Goal: Transaction & Acquisition: Purchase product/service

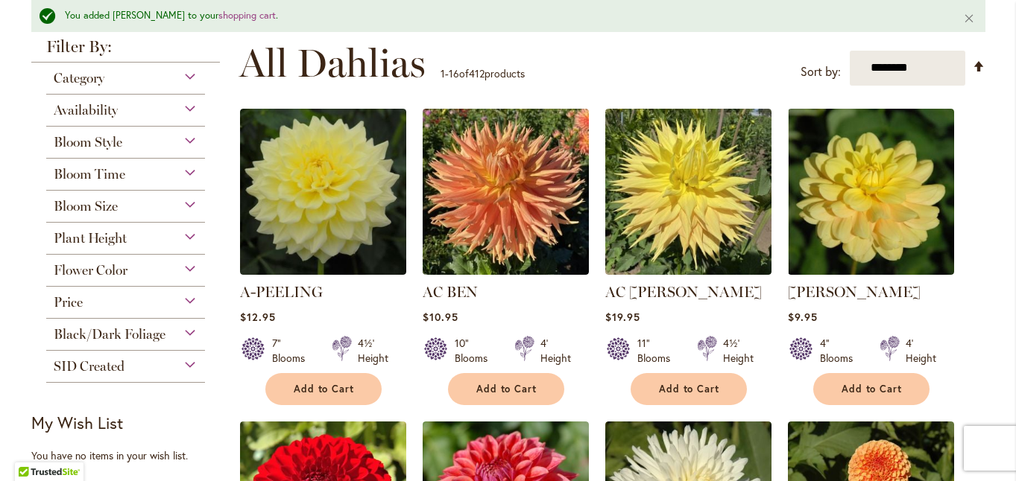
scroll to position [303, 0]
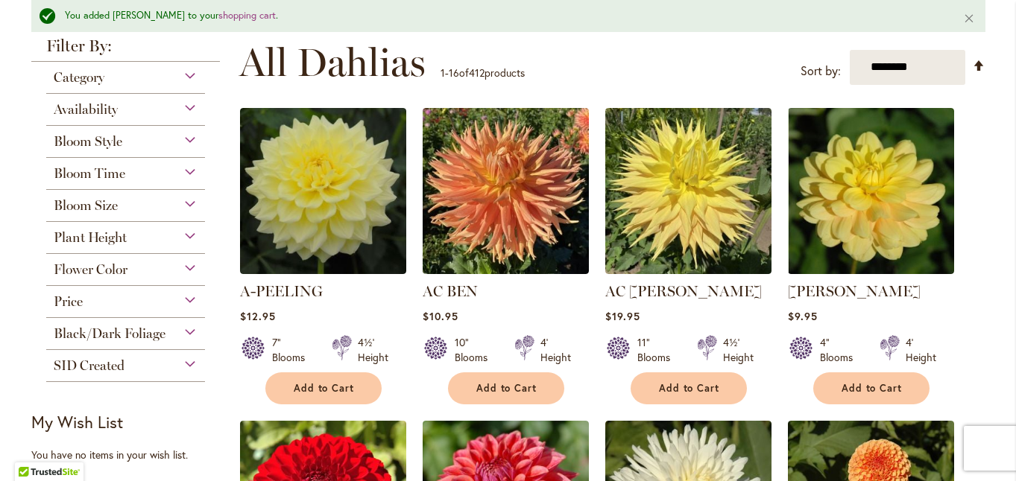
click at [188, 259] on div "Flower Color" at bounding box center [125, 266] width 159 height 24
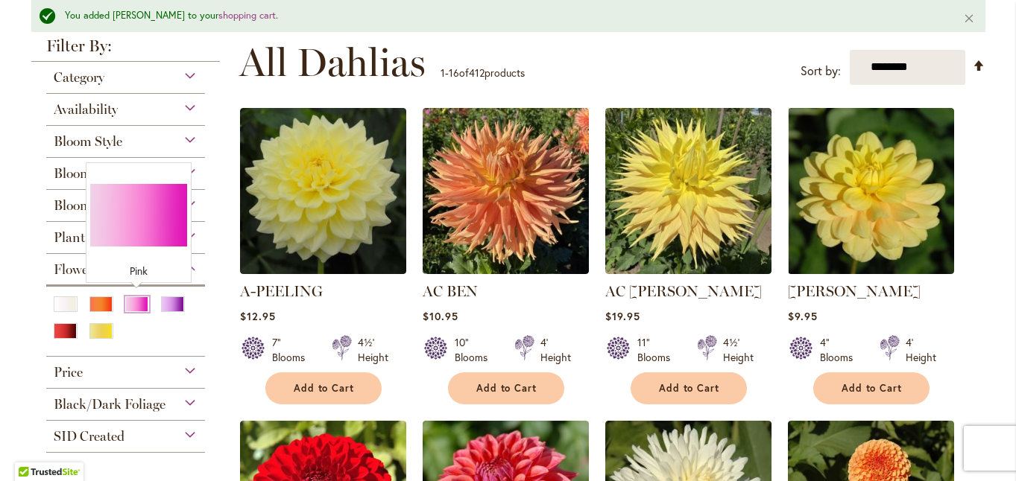
click at [135, 301] on div "Pink" at bounding box center [137, 305] width 24 height 16
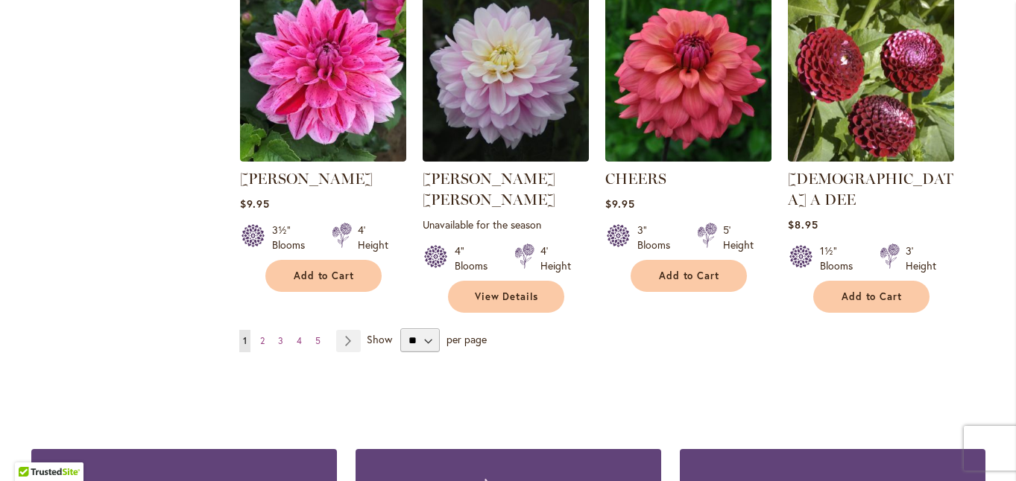
scroll to position [1315, 0]
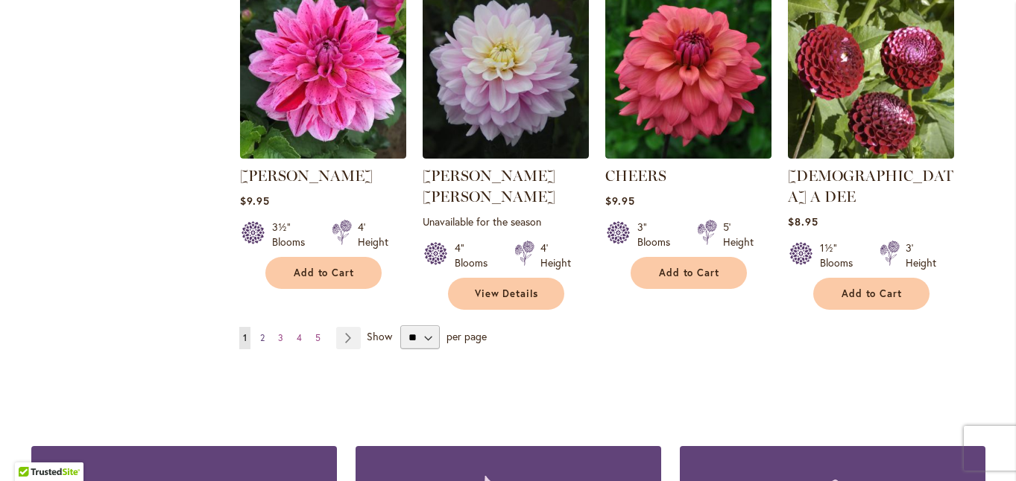
click at [262, 332] on span "2" at bounding box center [262, 337] width 4 height 11
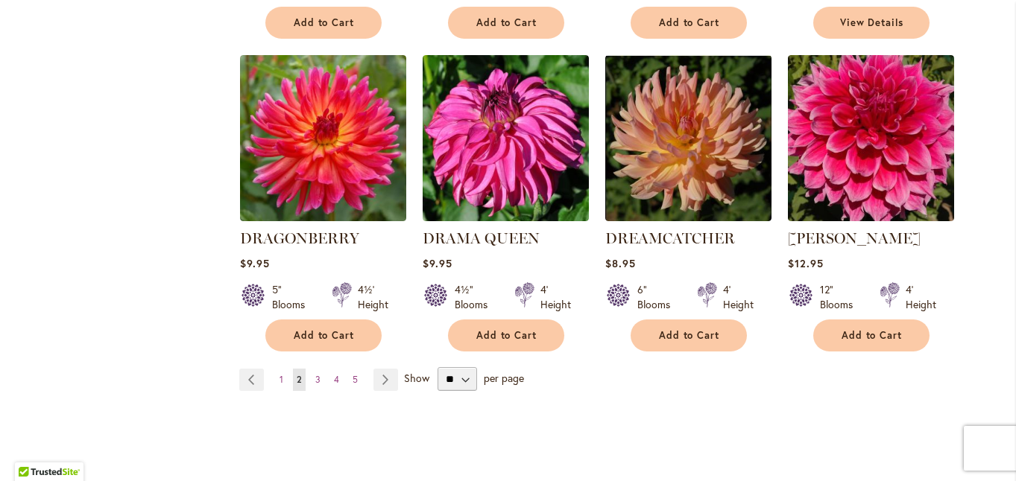
scroll to position [1254, 0]
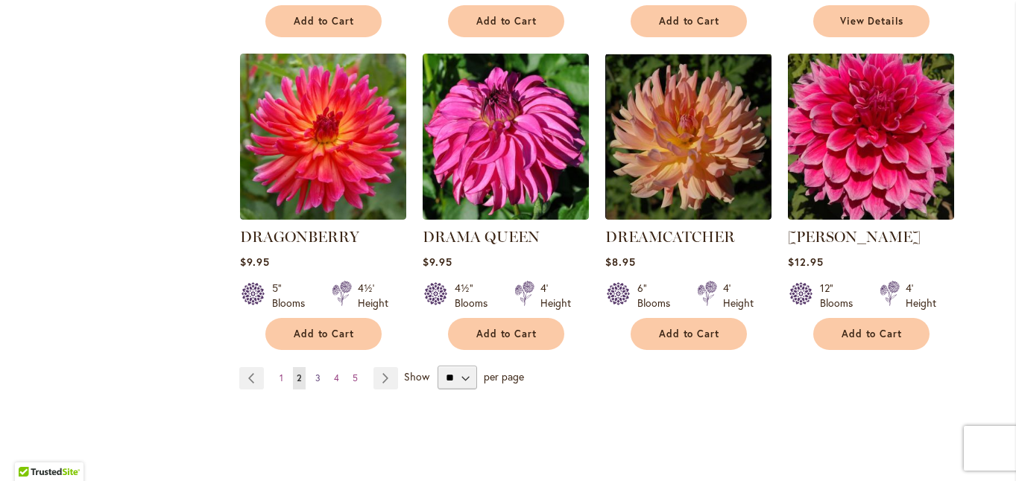
click at [317, 373] on span "3" at bounding box center [317, 378] width 5 height 11
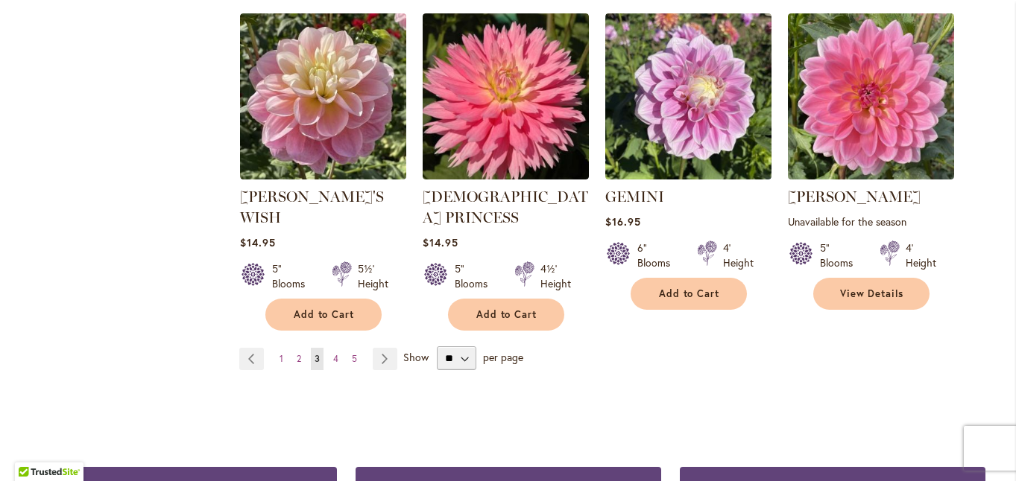
scroll to position [1318, 0]
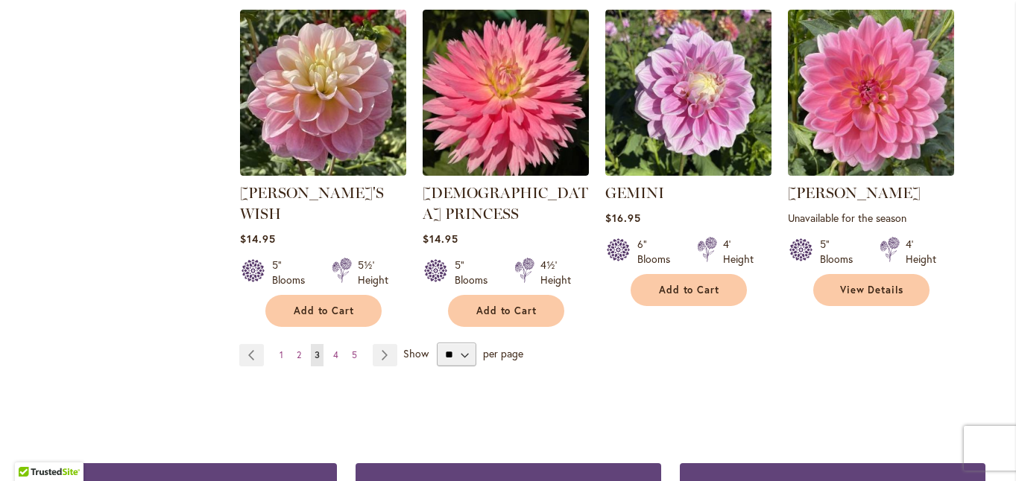
click at [476, 343] on div "** ** ** **" at bounding box center [456, 355] width 48 height 24
click at [464, 343] on select "** ** ** **" at bounding box center [457, 355] width 40 height 24
select select "**"
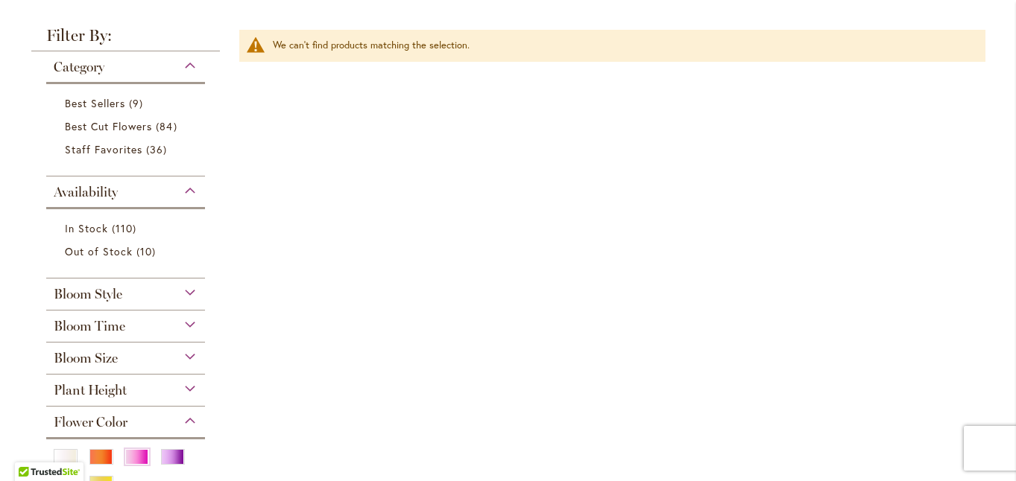
scroll to position [355, 0]
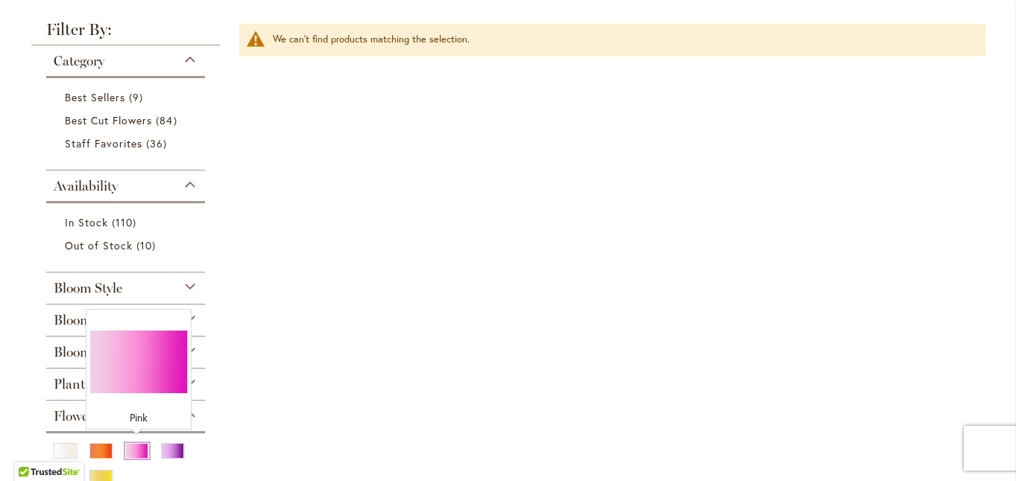
click at [137, 449] on div "Pink" at bounding box center [137, 451] width 24 height 16
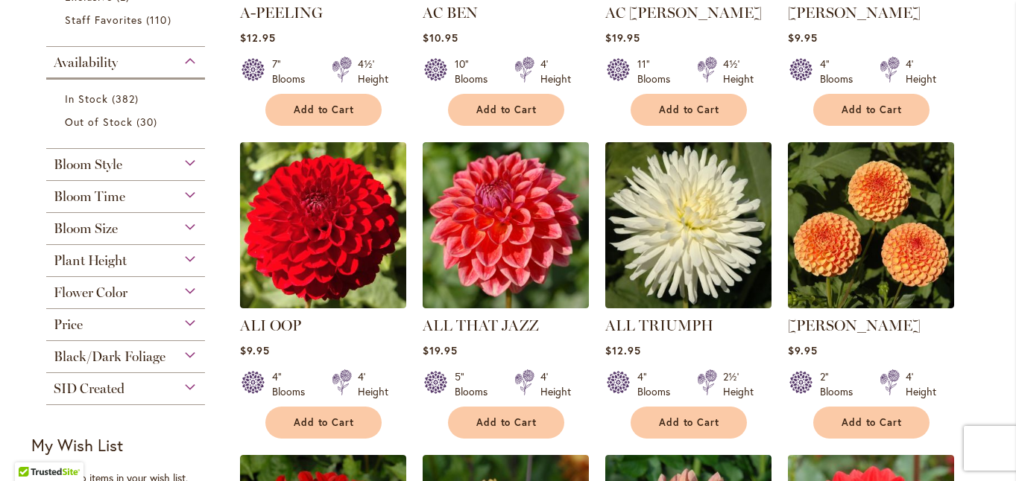
scroll to position [546, 0]
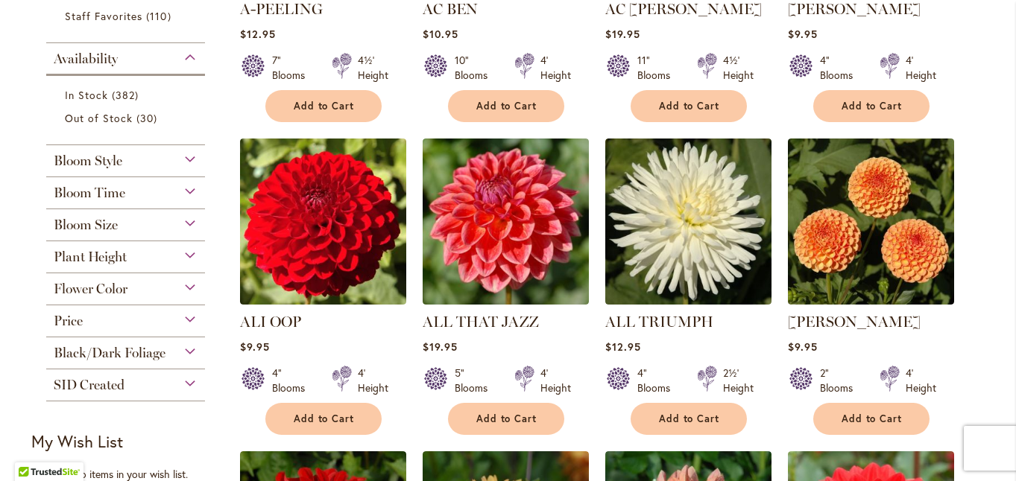
click at [193, 279] on div "Flower Color" at bounding box center [125, 286] width 159 height 24
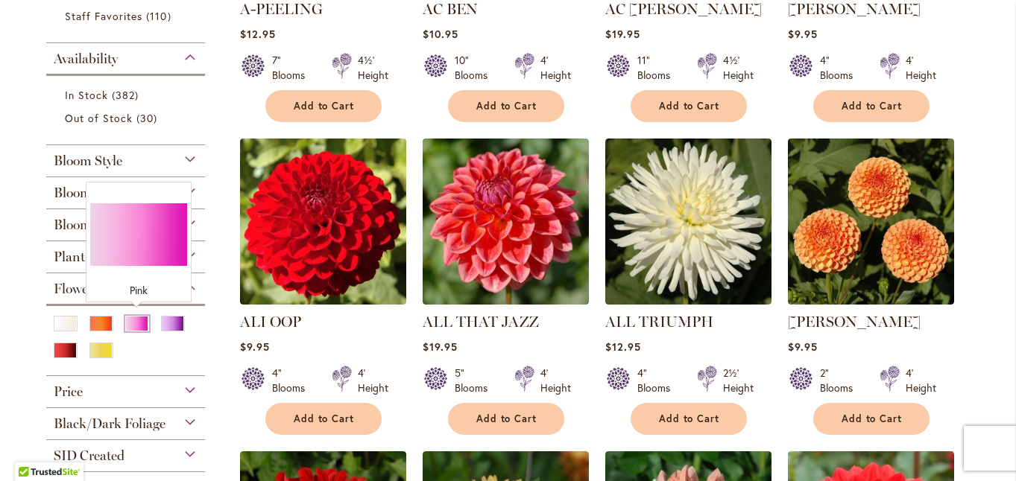
click at [136, 321] on div "Pink" at bounding box center [137, 324] width 24 height 16
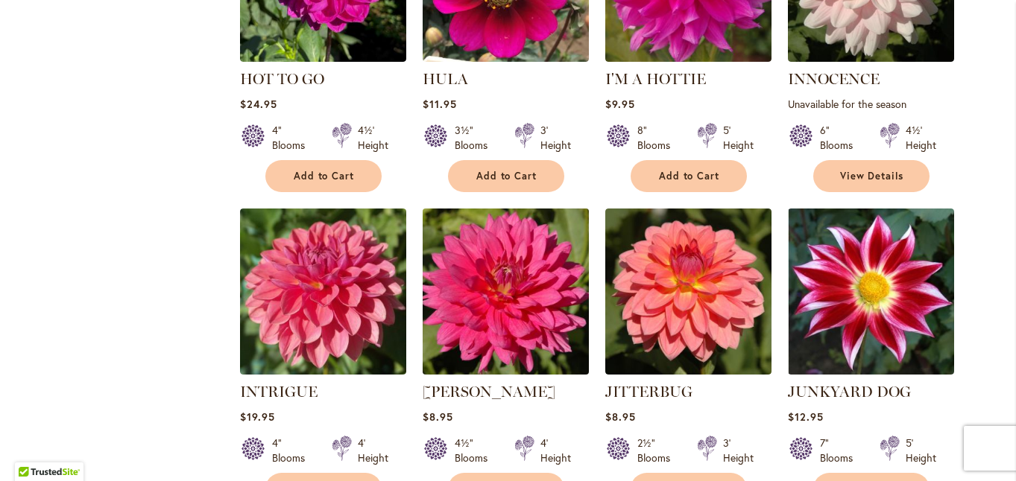
scroll to position [4961, 0]
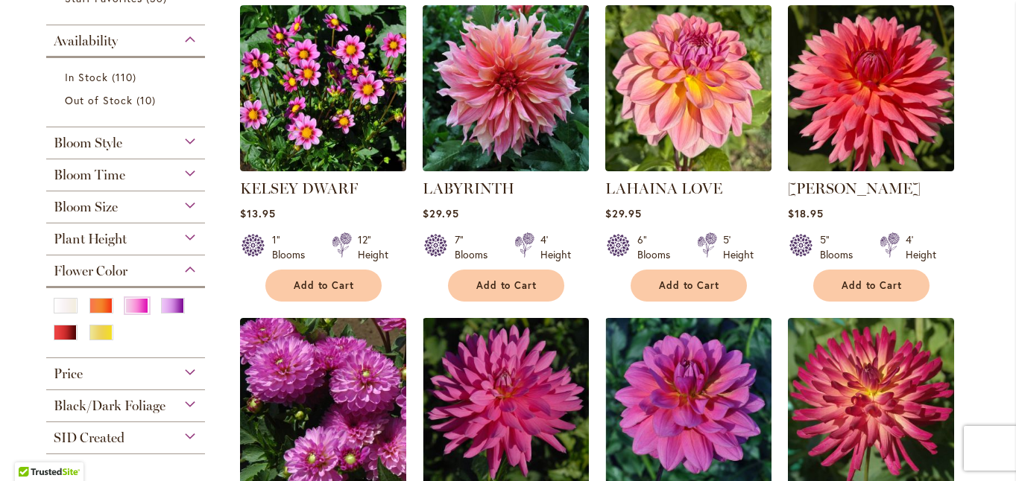
scroll to position [566, 0]
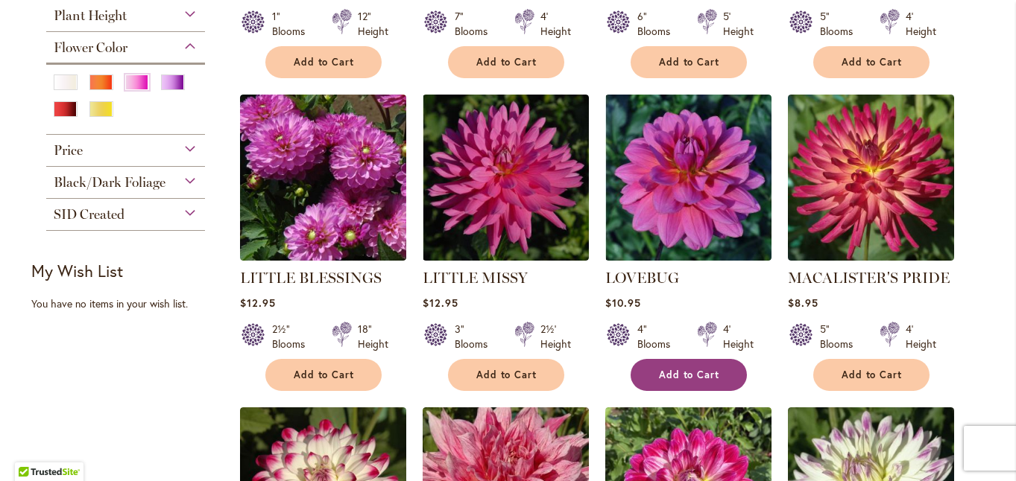
click at [676, 372] on span "Add to Cart" at bounding box center [689, 375] width 61 height 13
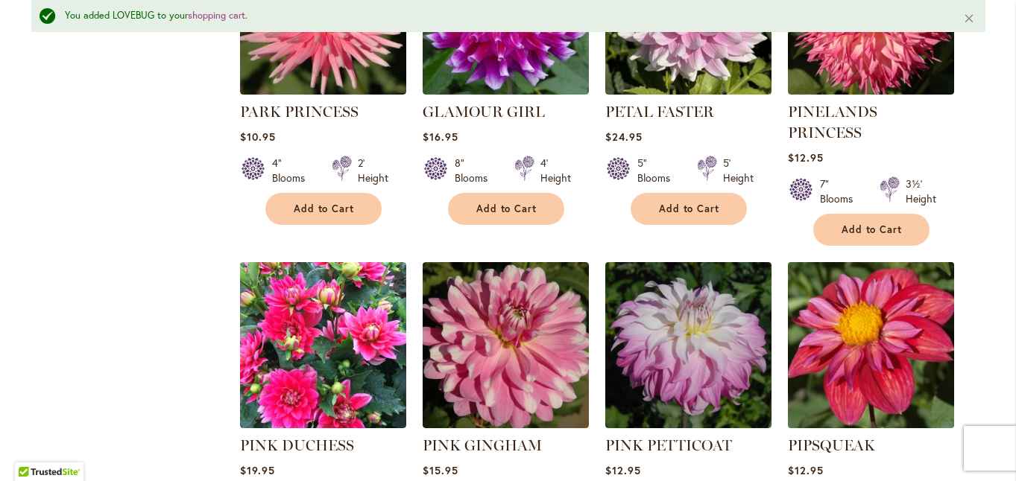
scroll to position [2498, 0]
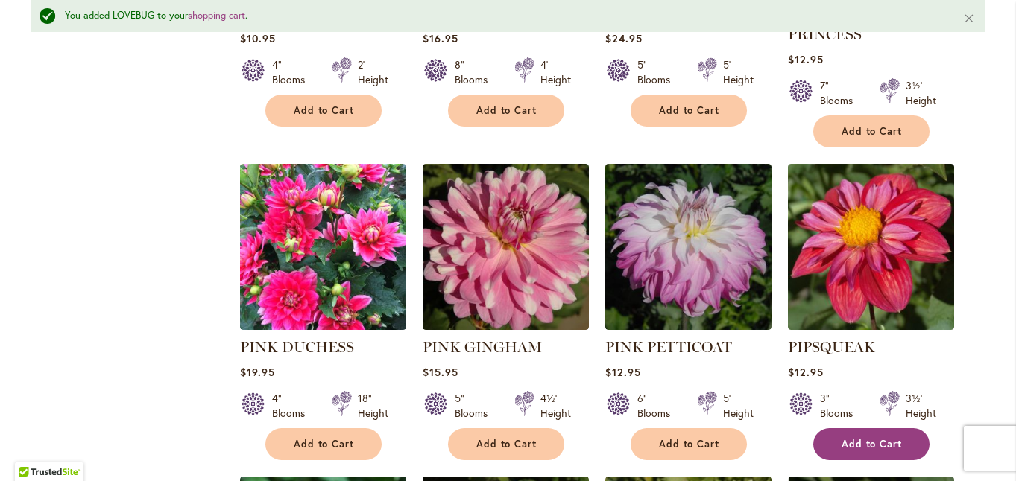
click at [854, 438] on span "Add to Cart" at bounding box center [871, 444] width 61 height 13
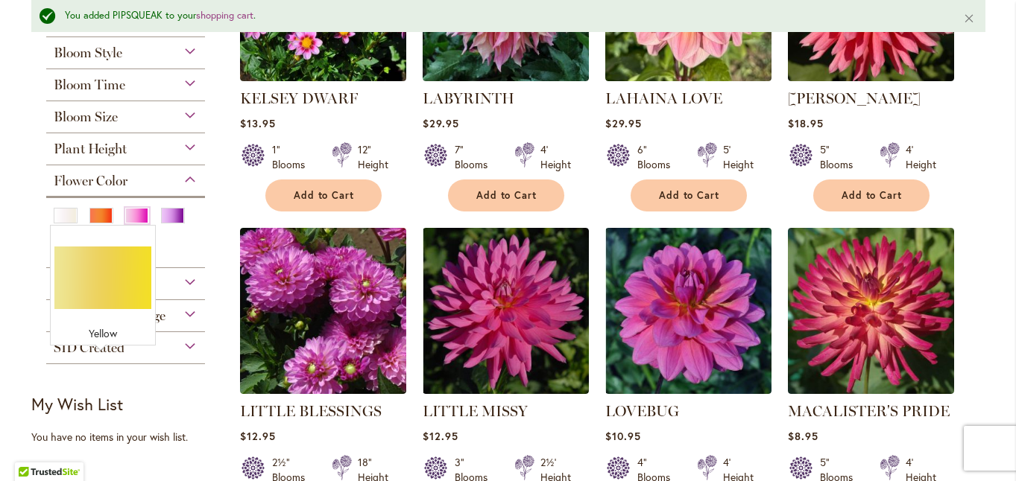
scroll to position [474, 0]
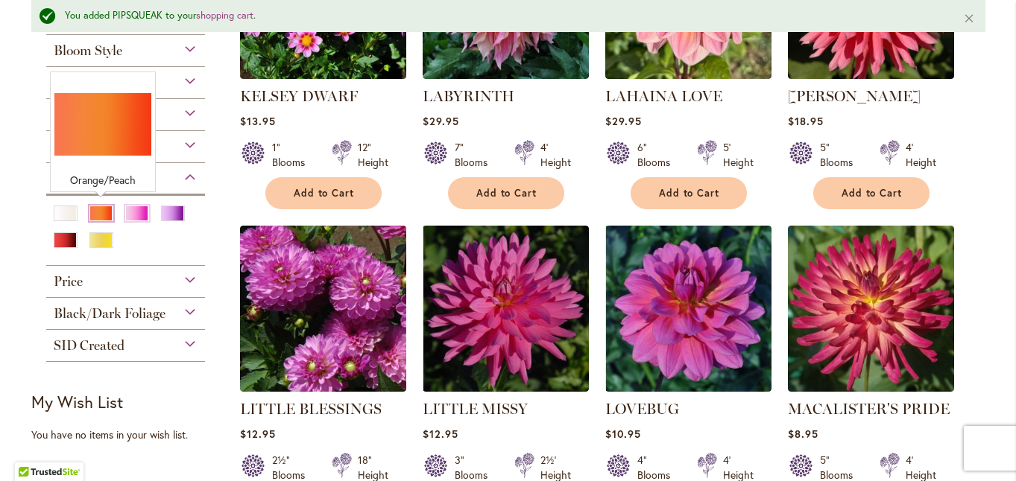
click at [104, 211] on div "Orange/Peach" at bounding box center [101, 214] width 24 height 16
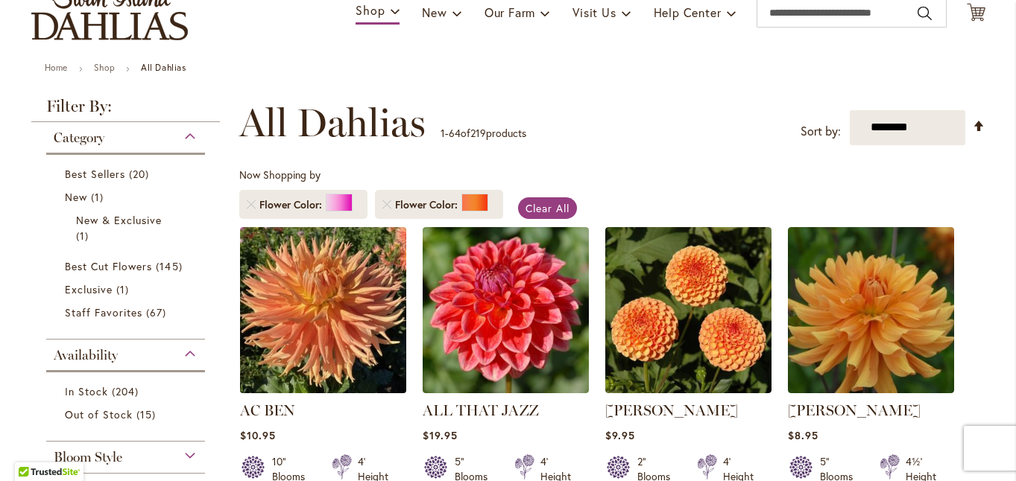
scroll to position [148, 0]
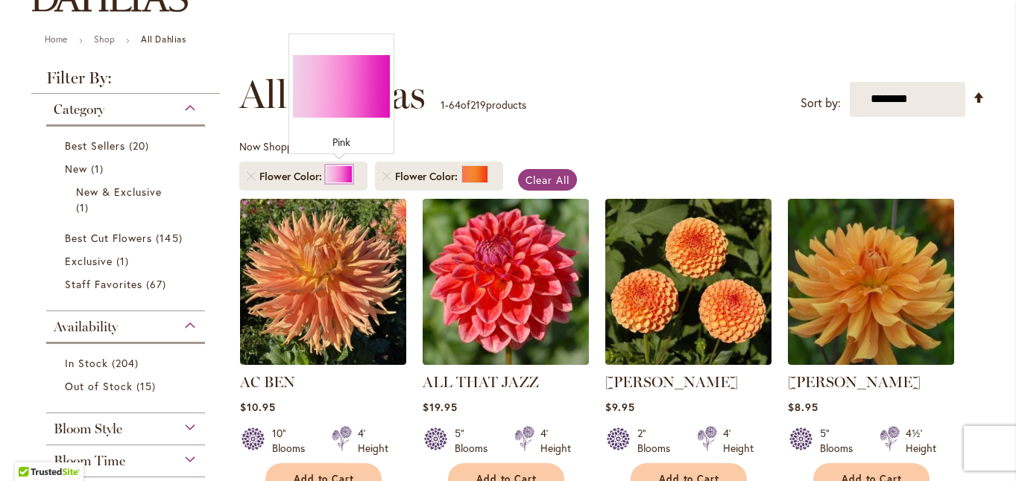
click at [339, 168] on div at bounding box center [339, 174] width 27 height 18
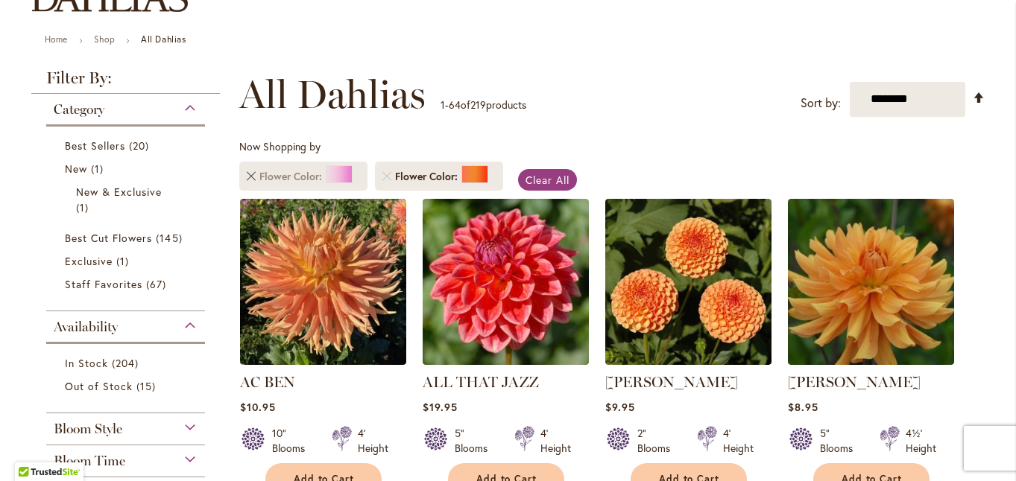
click at [252, 174] on link "Remove Flower Color Pink" at bounding box center [251, 176] width 9 height 9
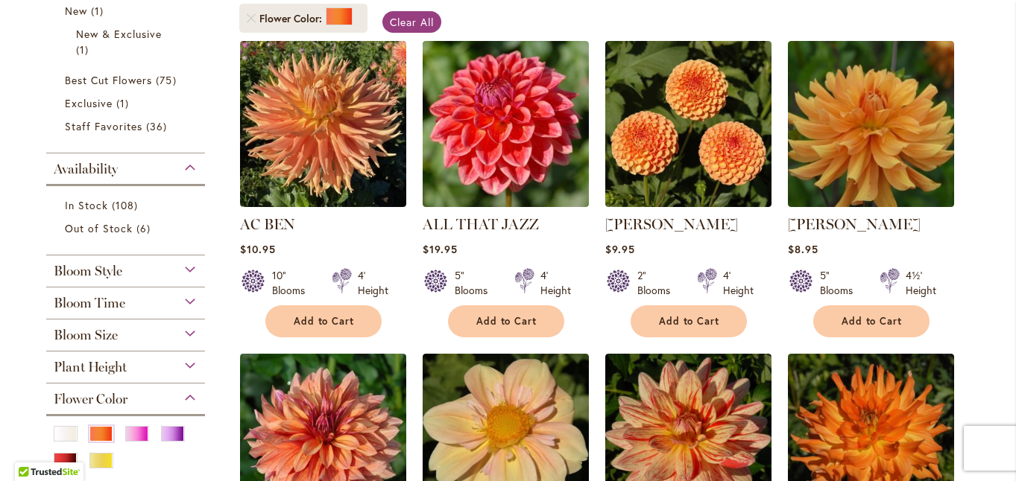
scroll to position [297, 0]
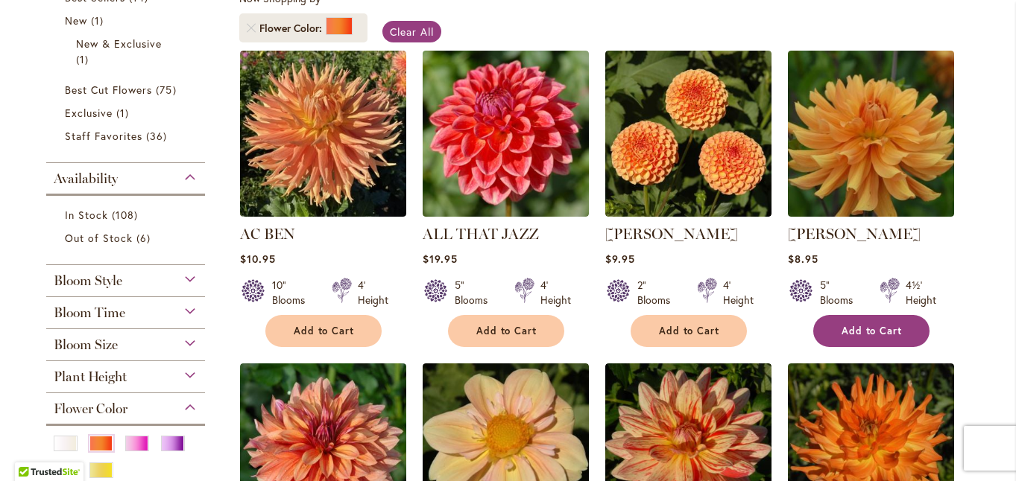
click at [857, 331] on span "Add to Cart" at bounding box center [871, 331] width 61 height 13
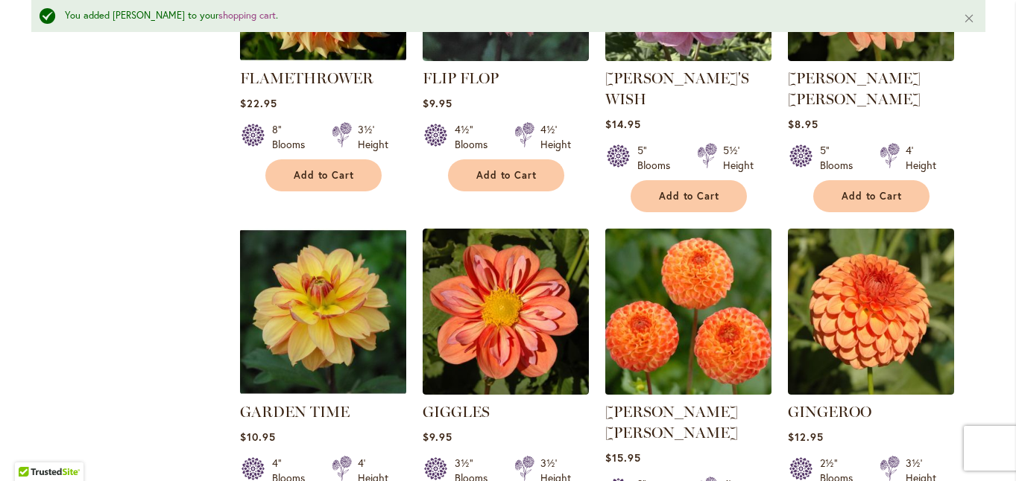
scroll to position [3417, 0]
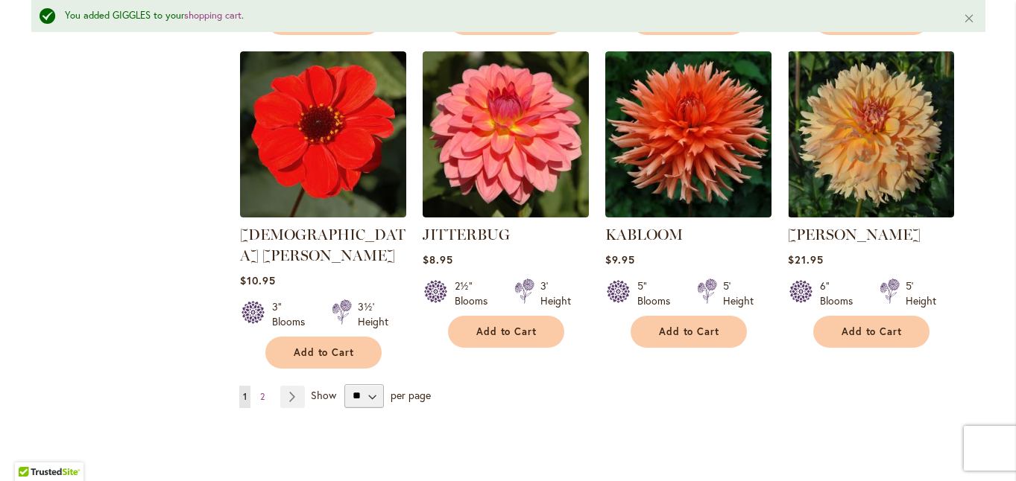
scroll to position [5201, 0]
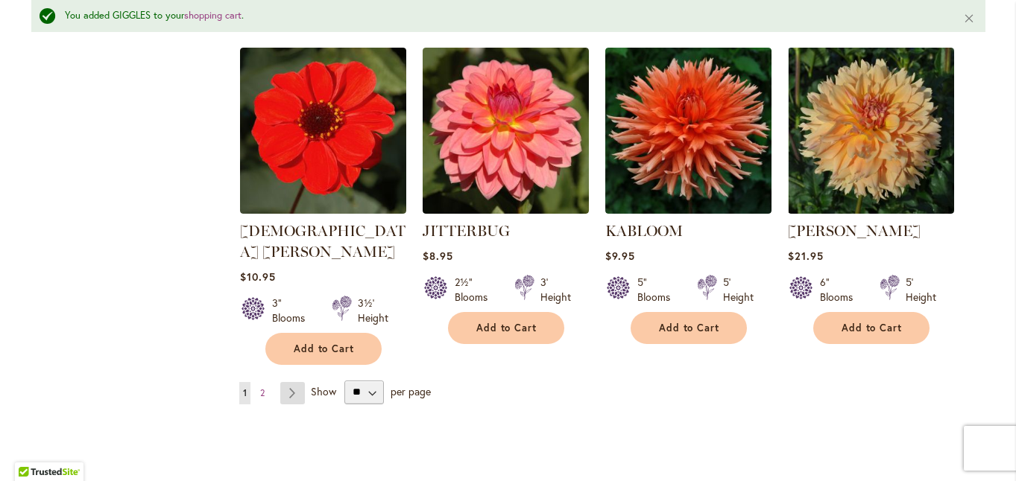
click at [291, 382] on link "Page Next" at bounding box center [292, 393] width 25 height 22
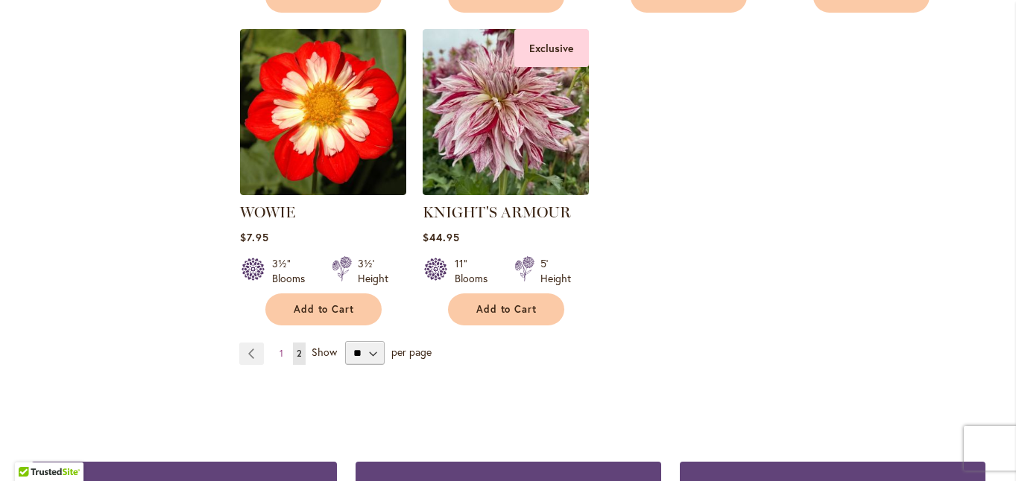
scroll to position [4180, 0]
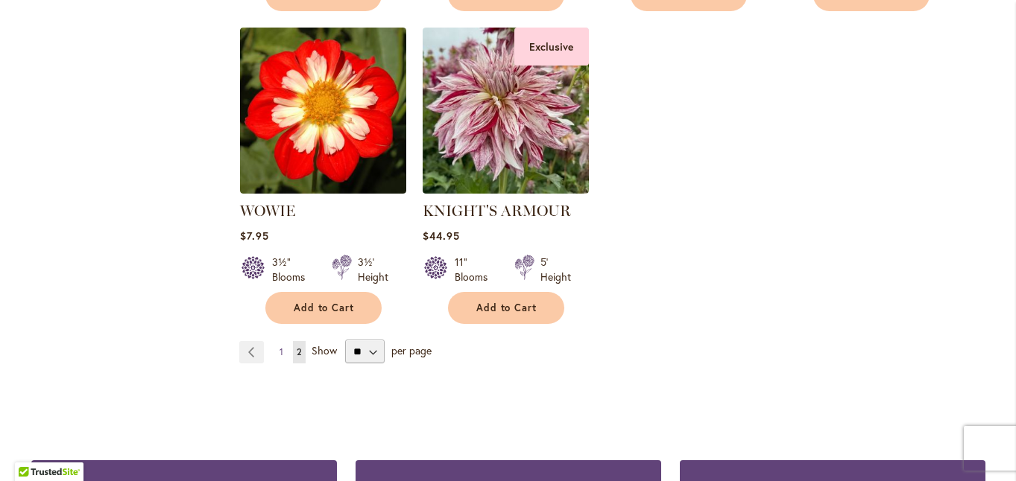
click at [282, 347] on span "1" at bounding box center [281, 352] width 4 height 11
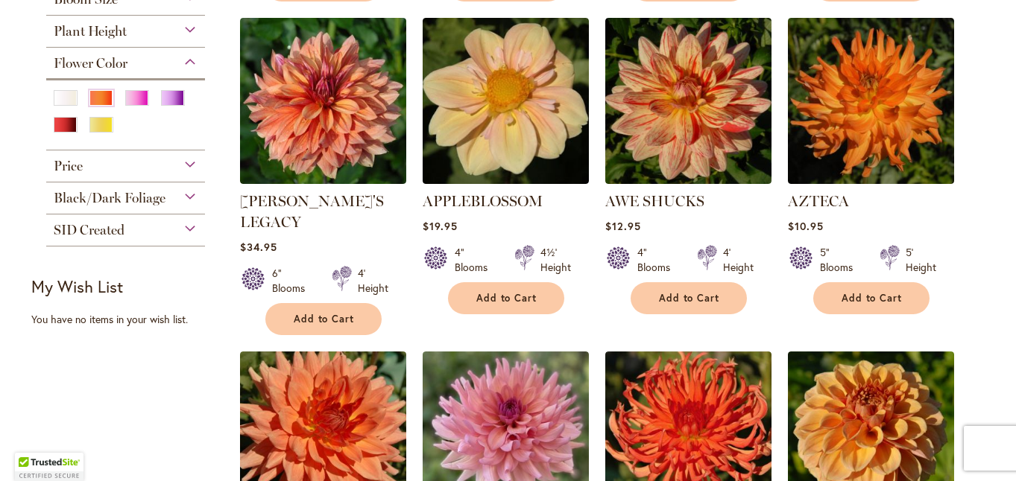
scroll to position [671, 0]
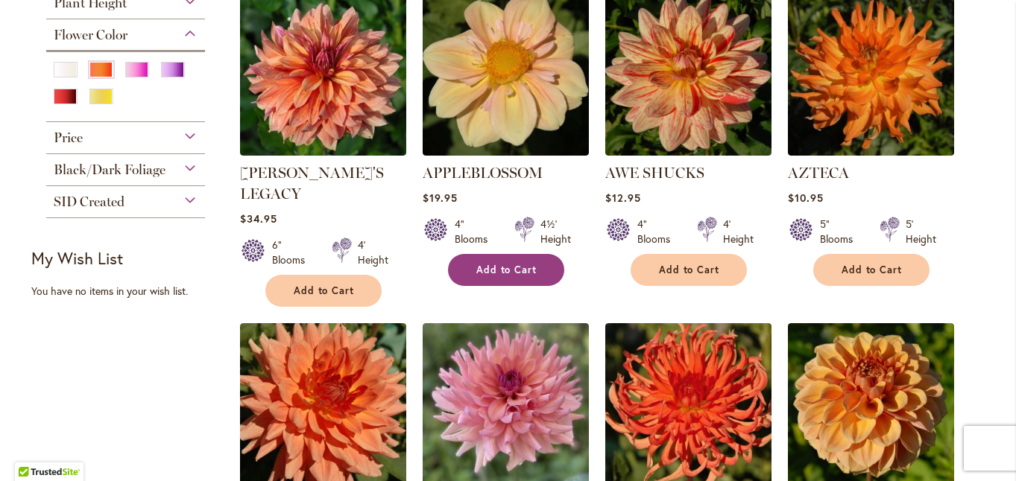
click at [482, 278] on button "Add to Cart" at bounding box center [506, 270] width 116 height 32
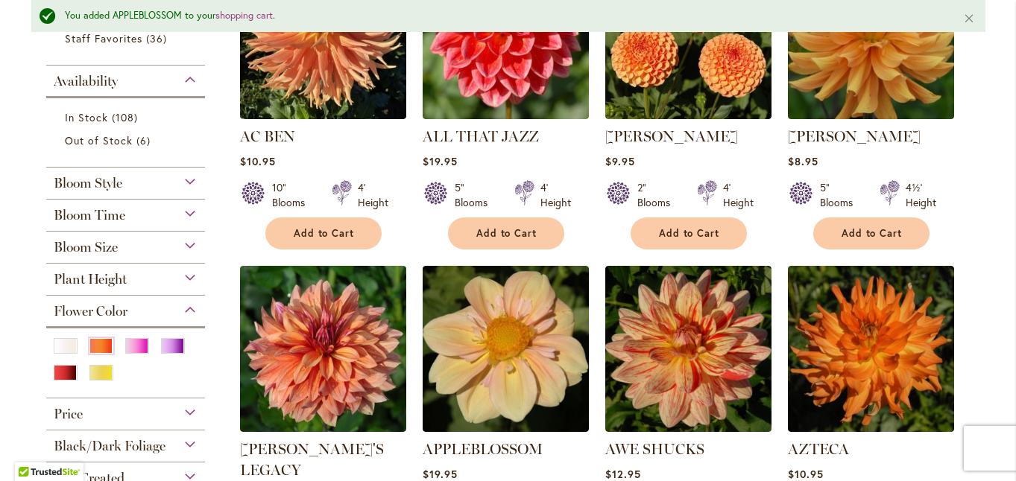
scroll to position [437, 0]
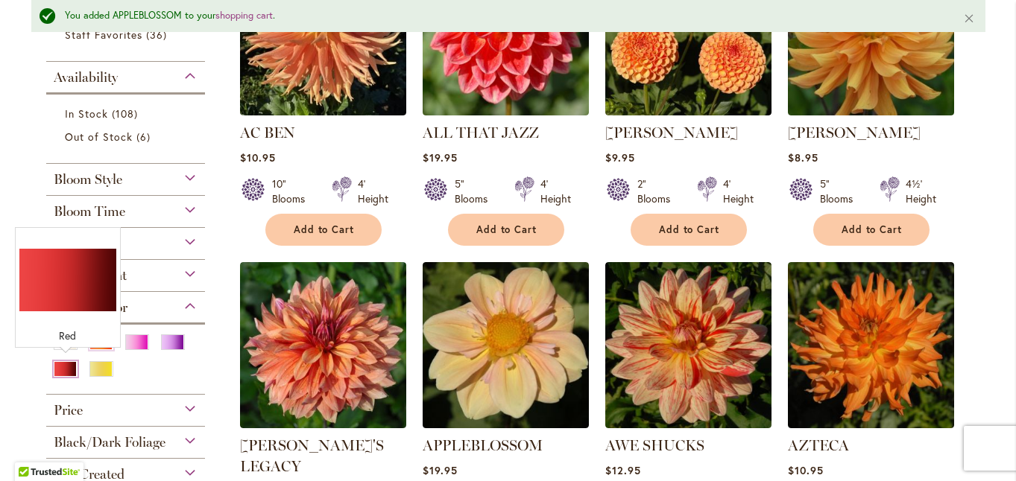
click at [63, 364] on div "Red" at bounding box center [66, 369] width 24 height 16
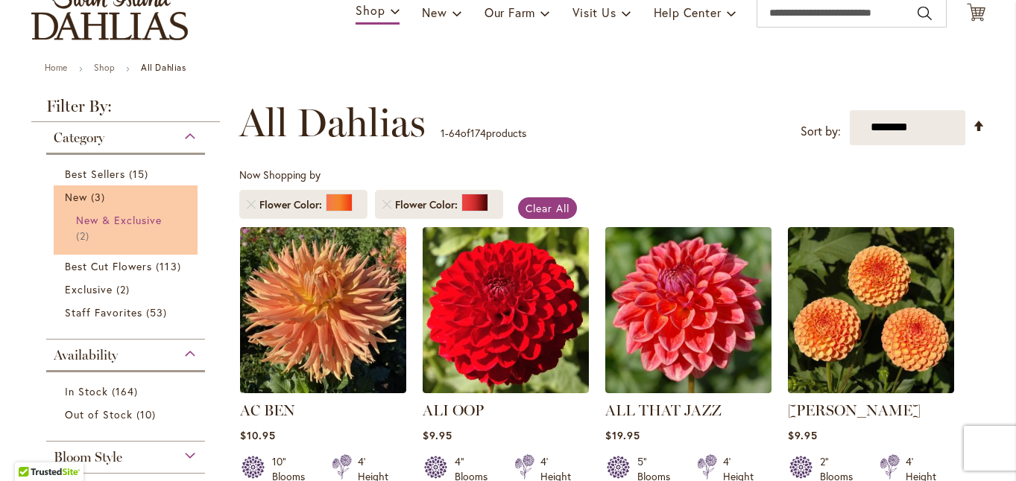
scroll to position [148, 0]
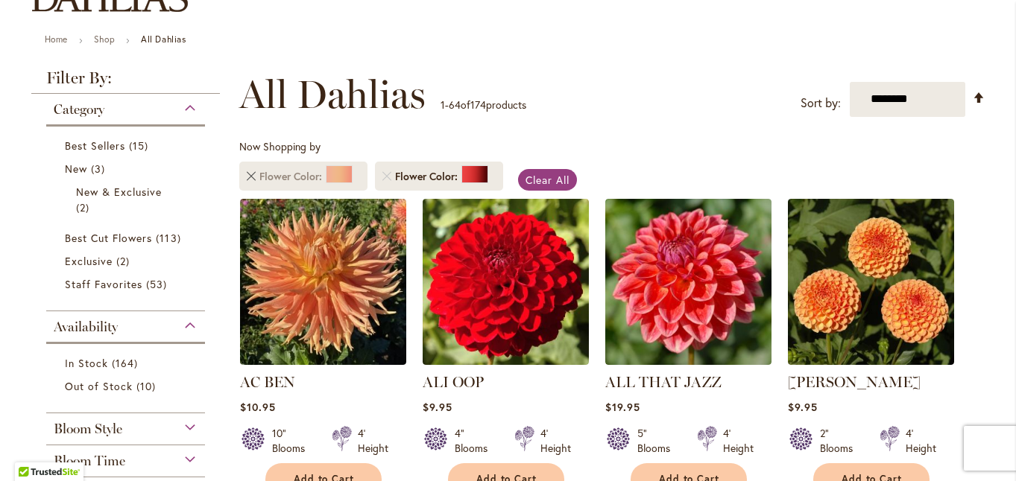
click at [253, 177] on link "Remove Flower Color Orange/Peach" at bounding box center [251, 176] width 9 height 9
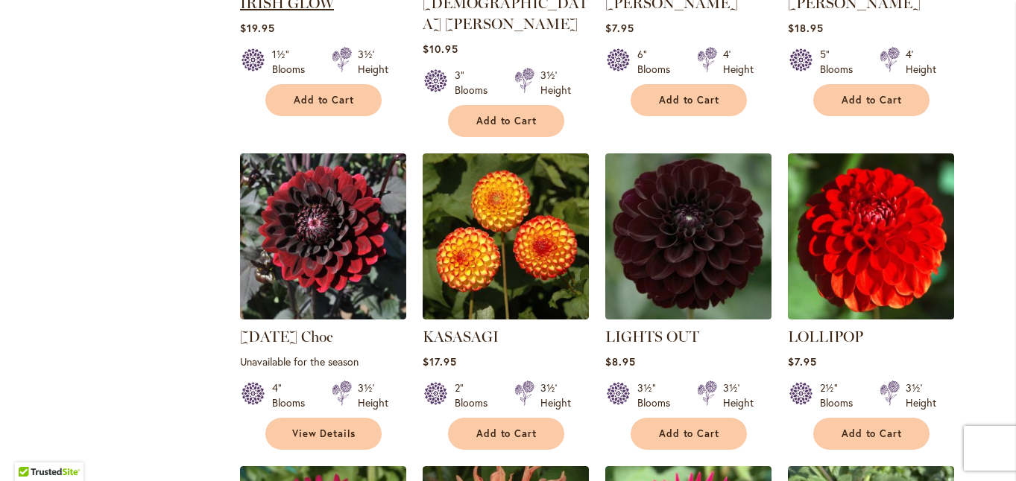
scroll to position [2800, 0]
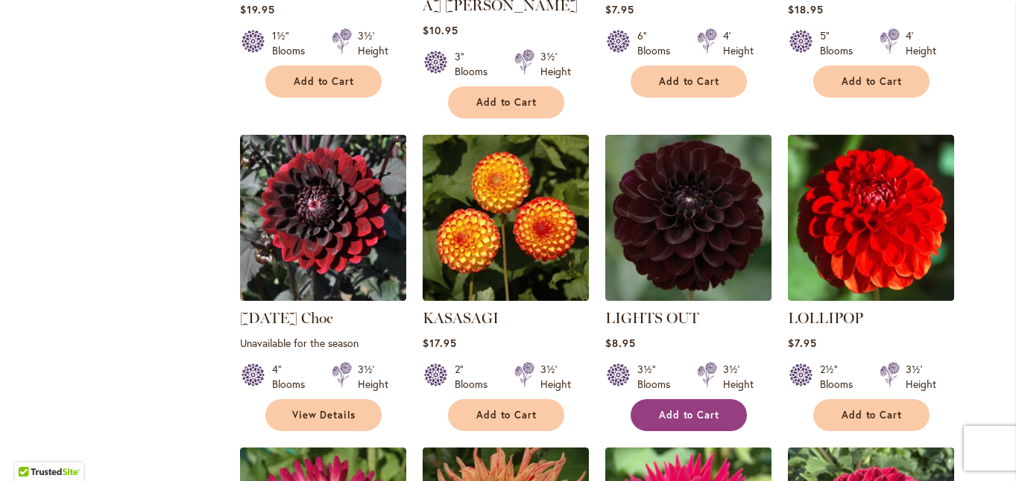
click at [657, 399] on button "Add to Cart" at bounding box center [689, 415] width 116 height 32
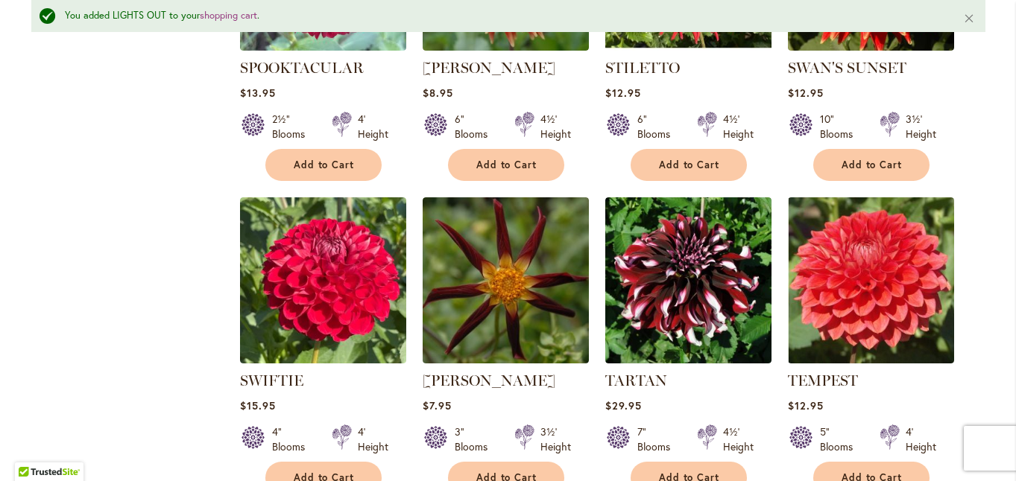
scroll to position [5032, 0]
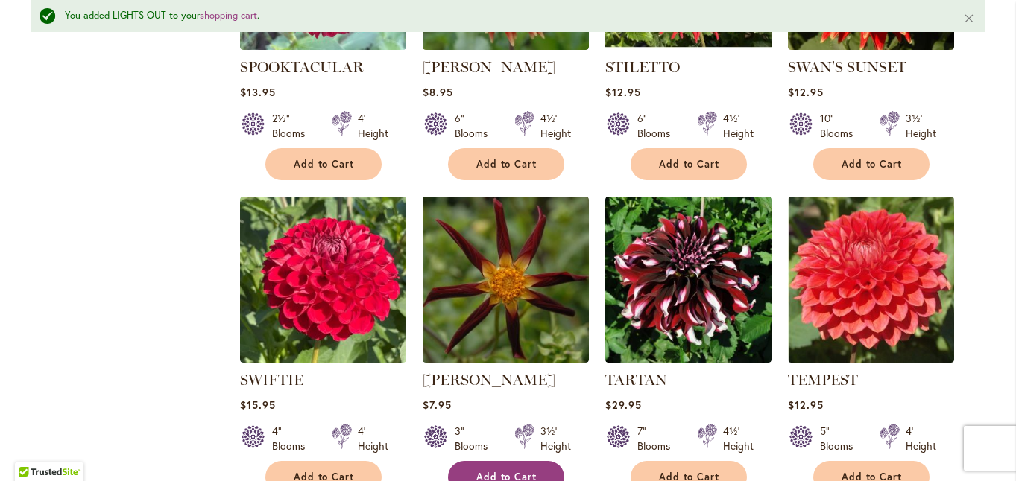
click at [490, 471] on span "Add to Cart" at bounding box center [506, 477] width 61 height 13
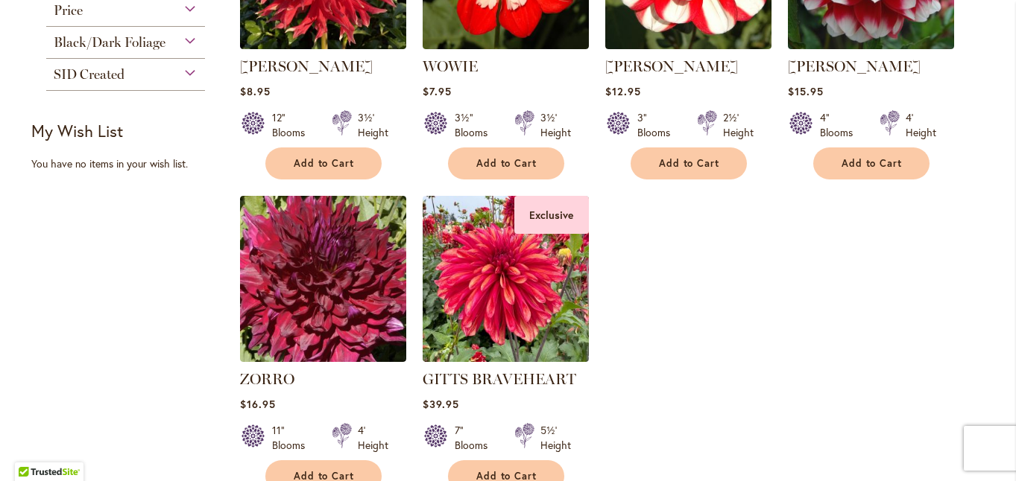
scroll to position [835, 0]
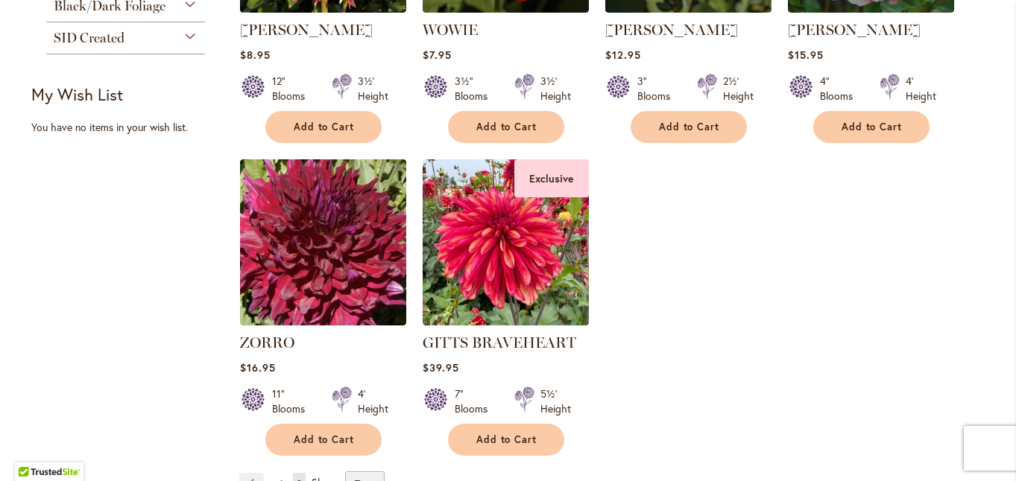
click at [279, 478] on span "1" at bounding box center [281, 483] width 4 height 11
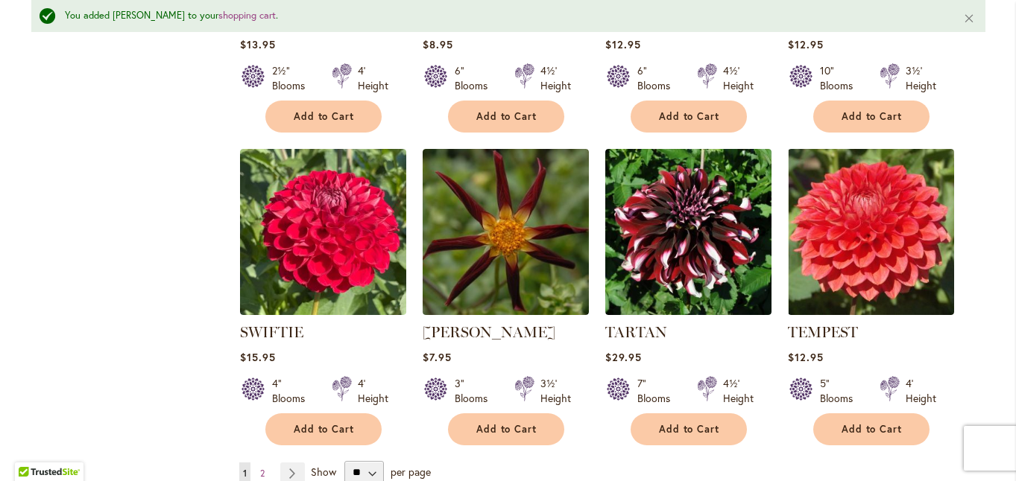
scroll to position [5114, 0]
